Goal: Find specific page/section: Find specific page/section

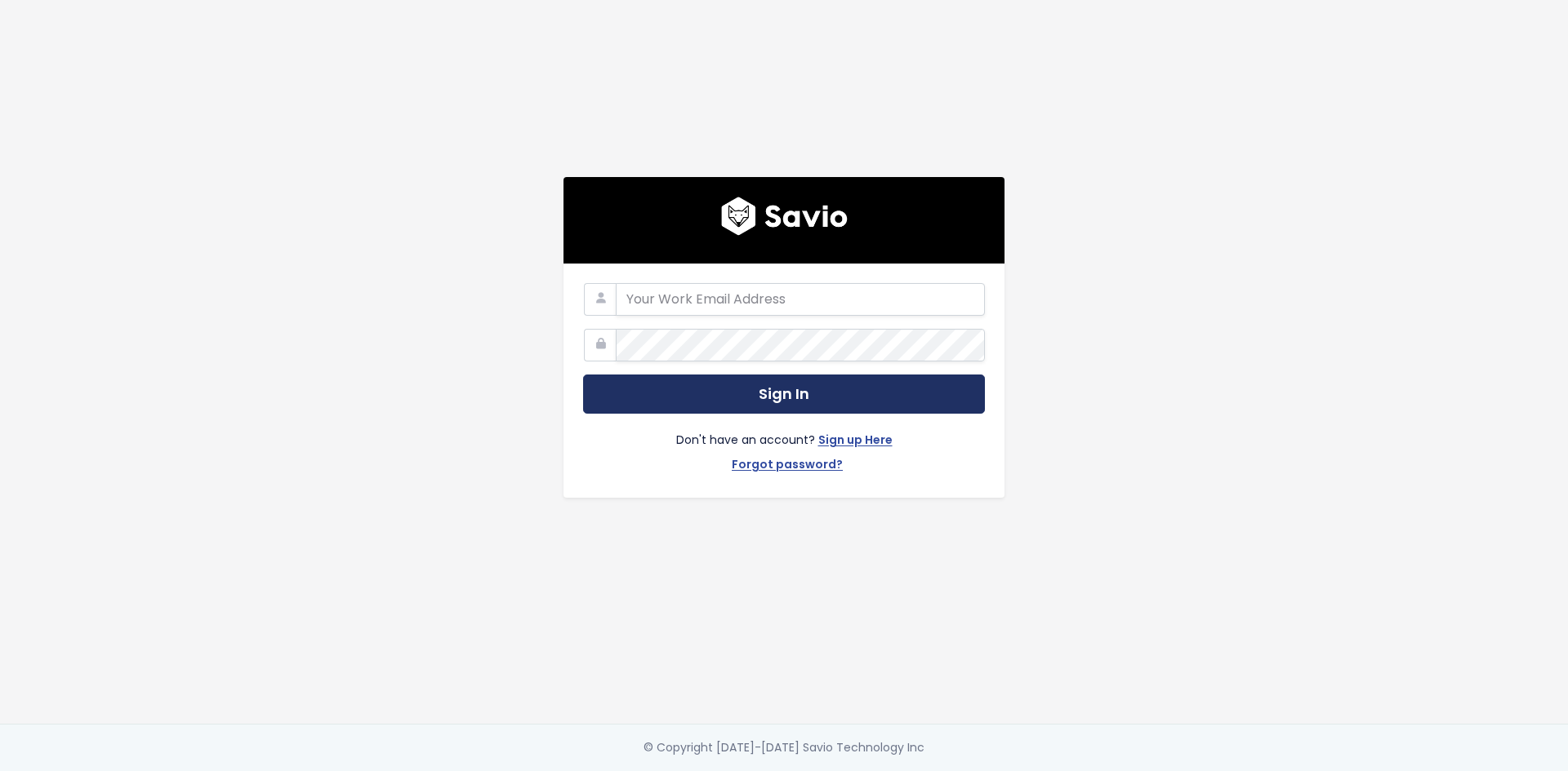
type input "steven.stewart@tai-software.com"
click at [732, 394] on button "Sign In" at bounding box center [784, 394] width 402 height 40
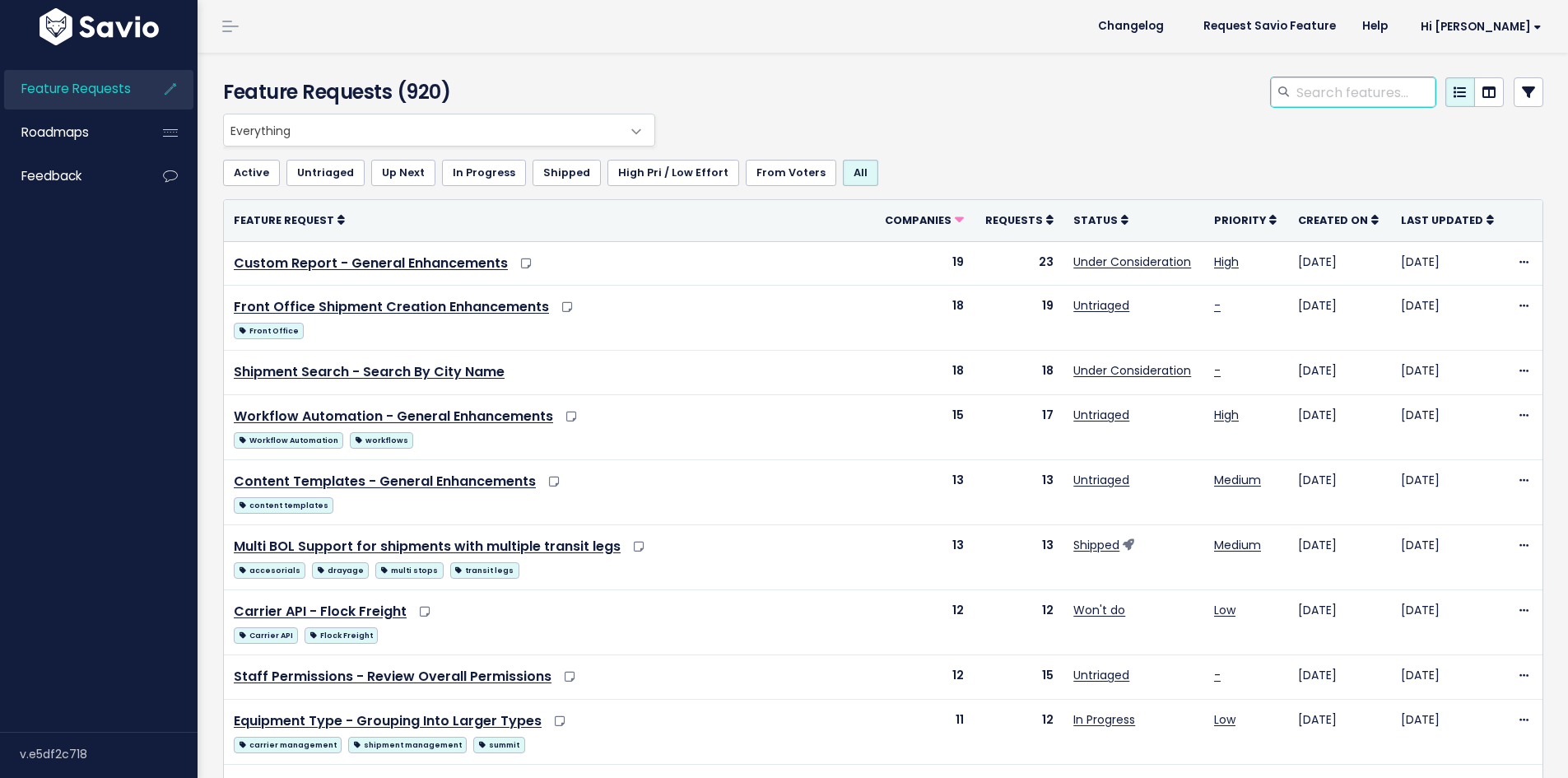
click at [1326, 106] on input "search" at bounding box center [1366, 92] width 141 height 29
type input "customer accounting"
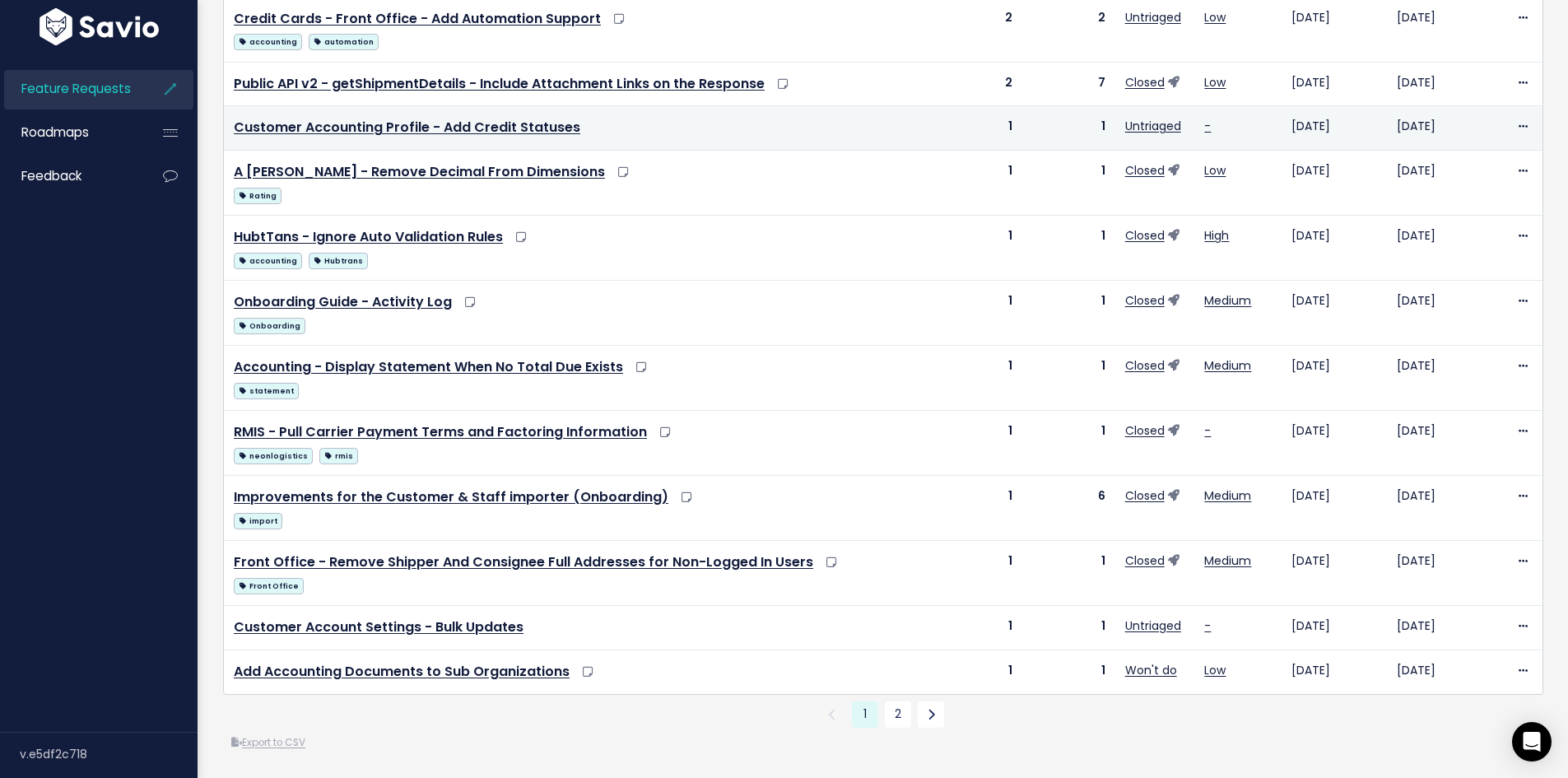
scroll to position [707, 0]
